Goal: Task Accomplishment & Management: Manage account settings

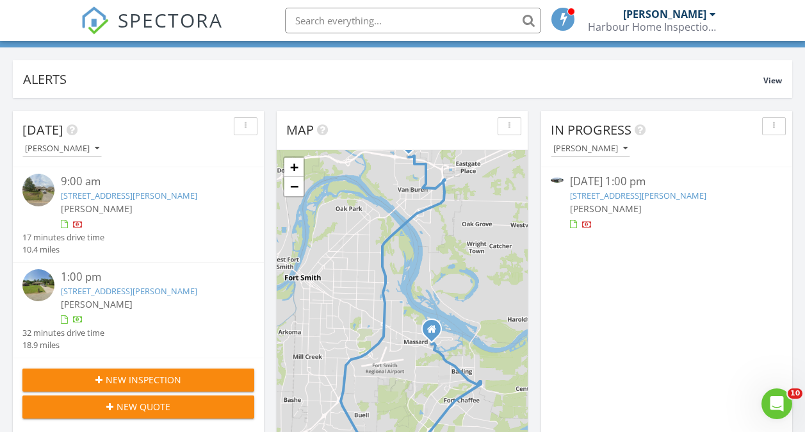
scroll to position [95, 0]
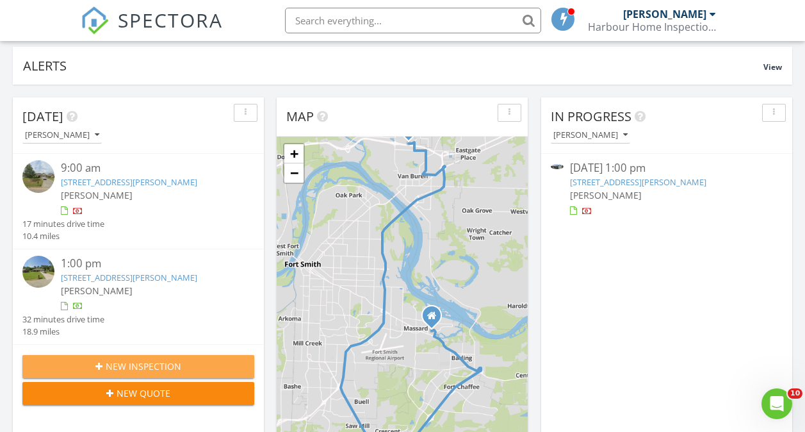
click at [49, 361] on div "New Inspection" at bounding box center [138, 365] width 211 height 13
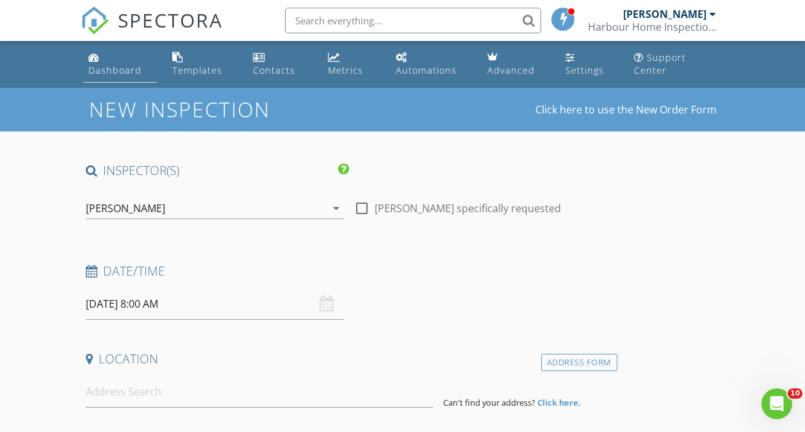
click at [113, 78] on link "Dashboard" at bounding box center [120, 64] width 74 height 37
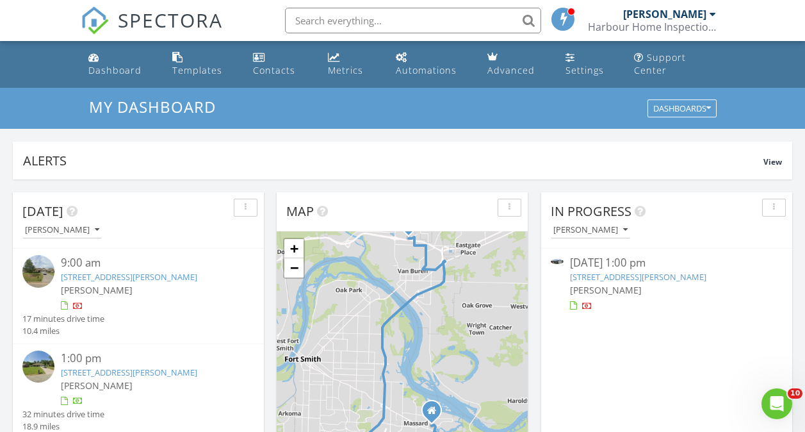
click at [127, 278] on link "[STREET_ADDRESS][PERSON_NAME]" at bounding box center [129, 277] width 136 height 12
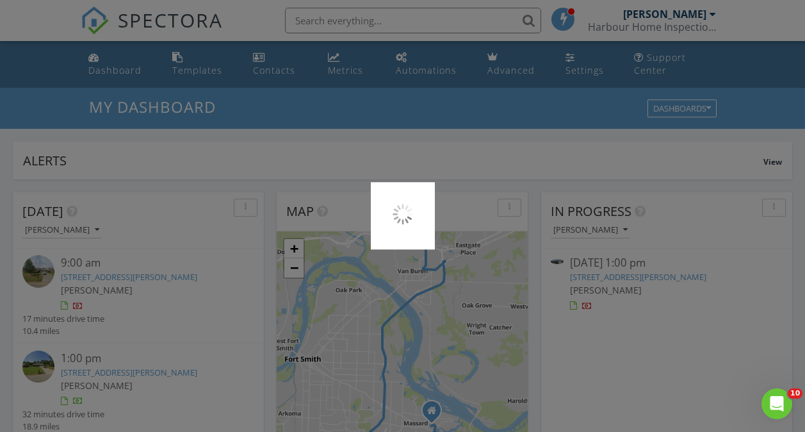
click at [130, 284] on div at bounding box center [402, 216] width 805 height 432
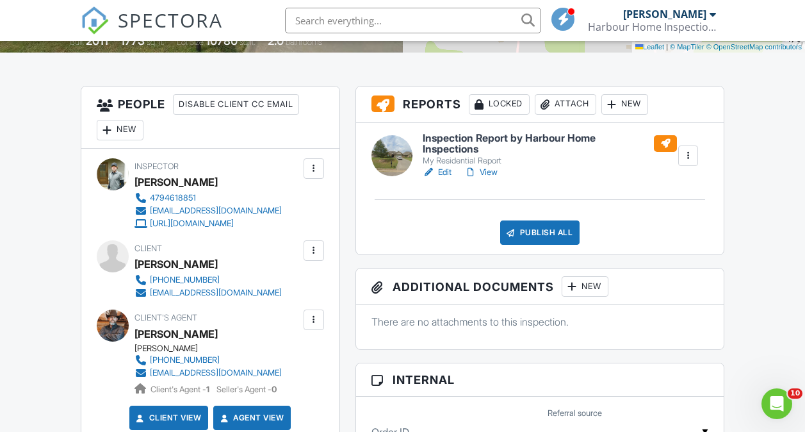
scroll to position [324, 0]
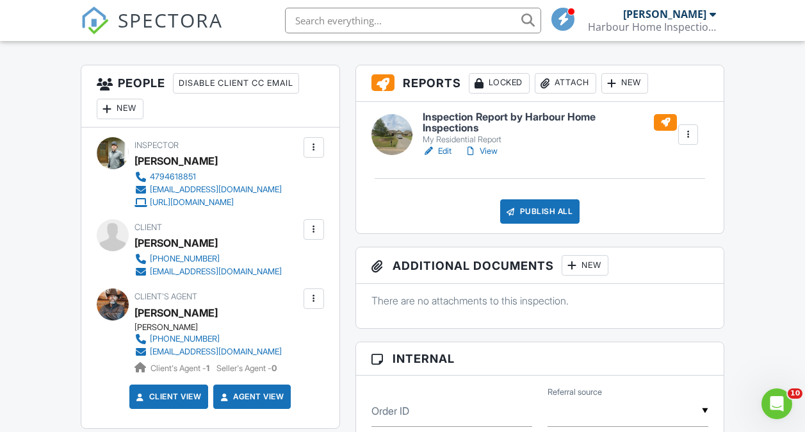
click at [580, 116] on h6 "Inspection Report by Harbour Home Inspections" at bounding box center [550, 122] width 254 height 22
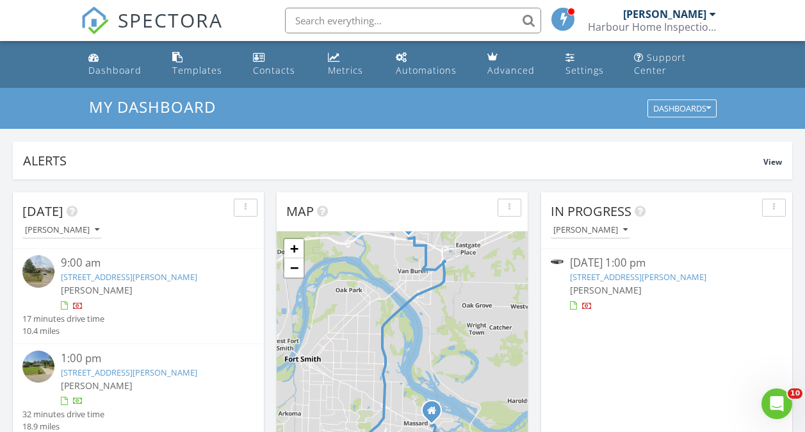
click at [133, 375] on link "[STREET_ADDRESS][PERSON_NAME]" at bounding box center [129, 372] width 136 height 12
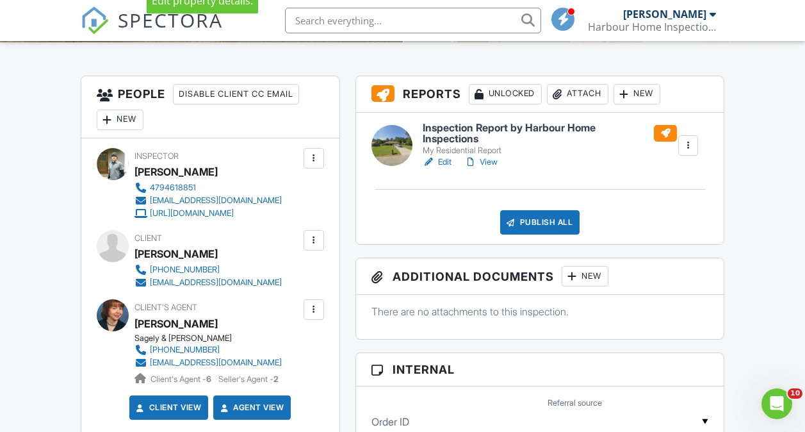
scroll to position [313, 0]
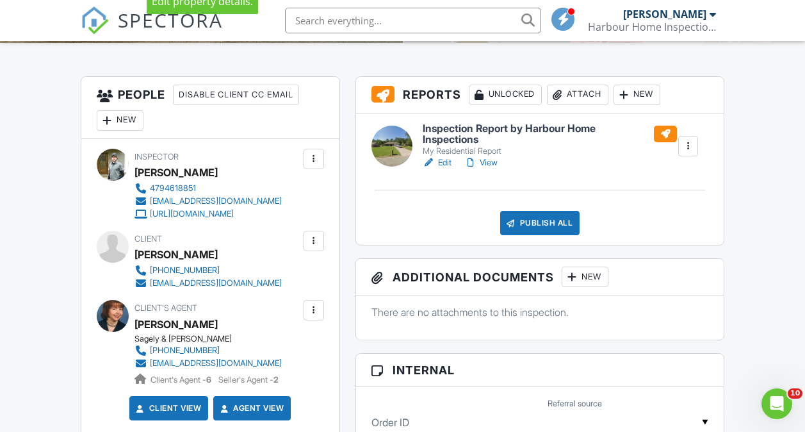
click at [582, 129] on h6 "Inspection Report by Harbour Home Inspections" at bounding box center [550, 134] width 254 height 22
